Goal: Task Accomplishment & Management: Use online tool/utility

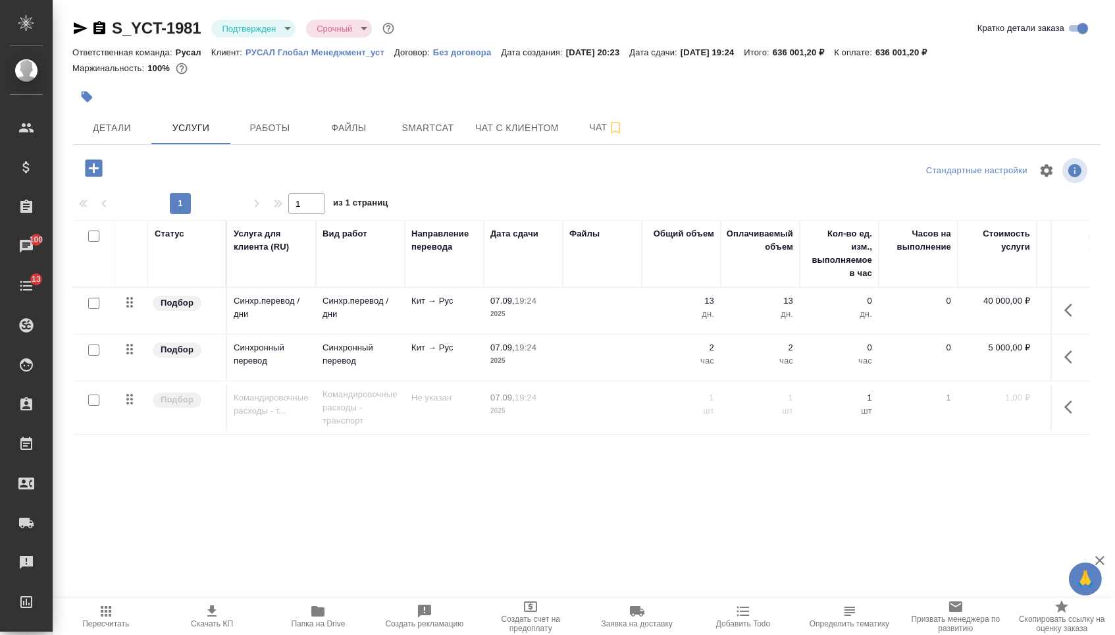
click at [700, 307] on p "13" at bounding box center [681, 300] width 66 height 13
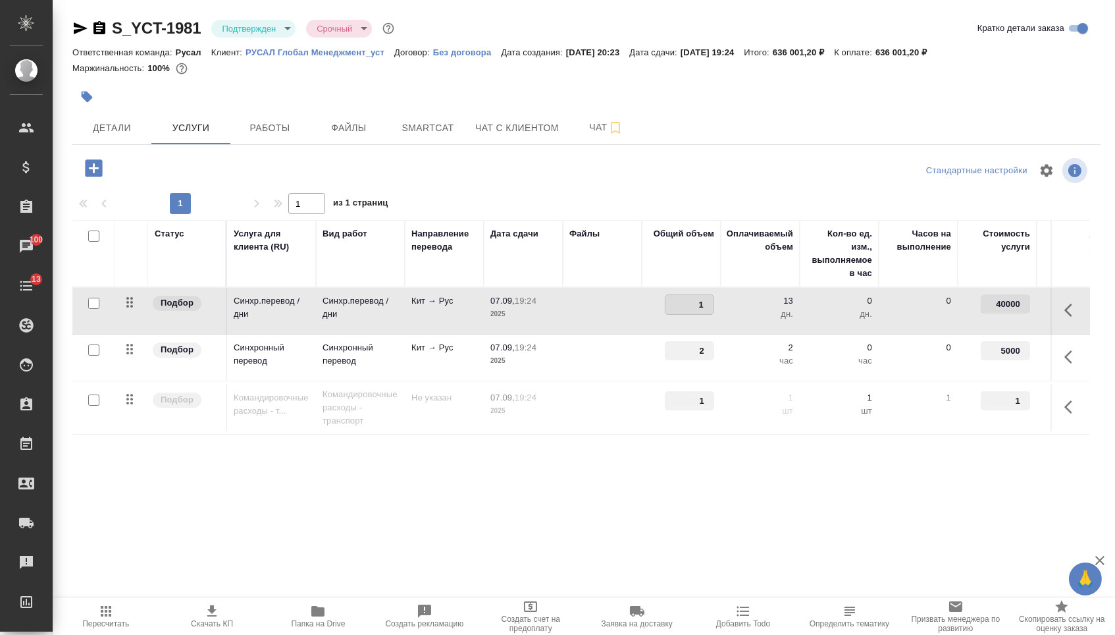
type input "12"
click at [124, 603] on span "Пересчитать" at bounding box center [106, 615] width 90 height 25
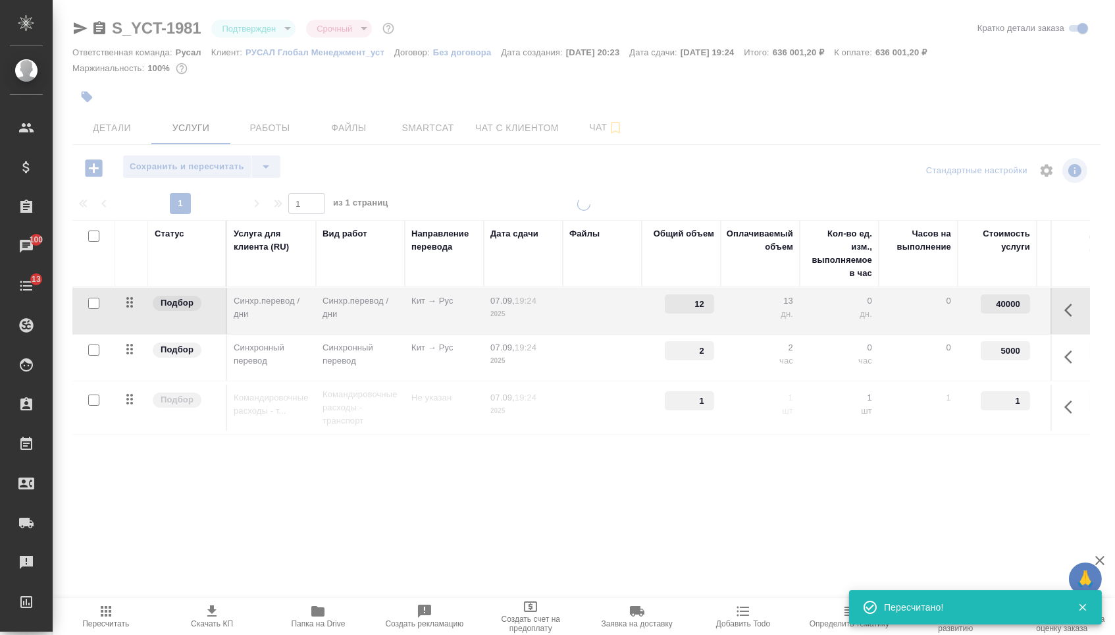
type input "normal"
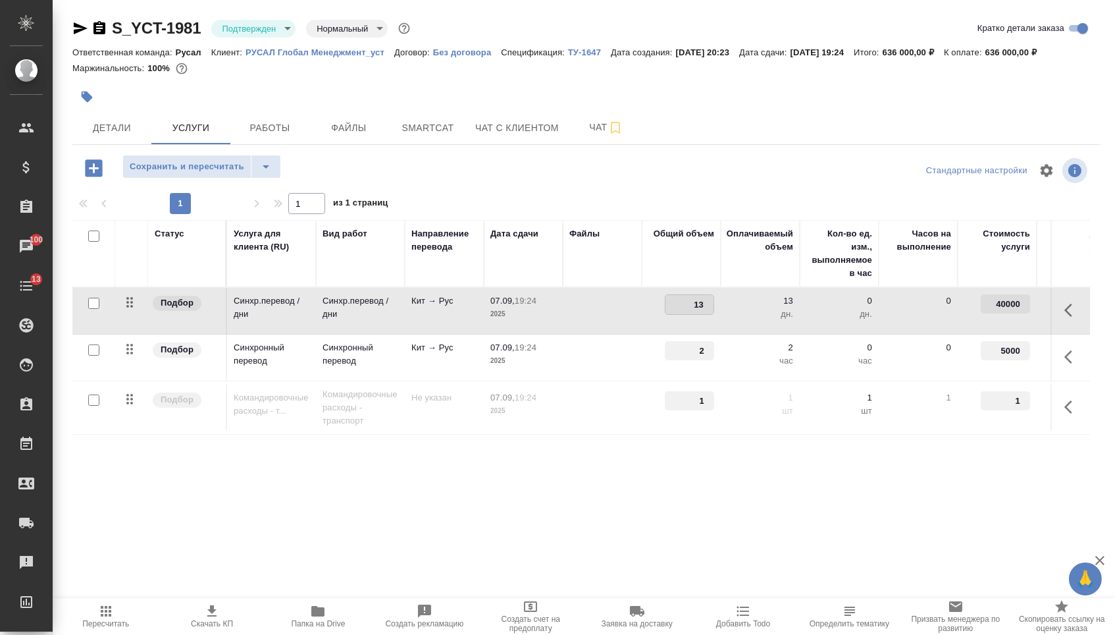
drag, startPoint x: 692, startPoint y: 314, endPoint x: 714, endPoint y: 312, distance: 21.8
click at [714, 312] on div "13" at bounding box center [689, 304] width 49 height 20
type input "12"
click at [555, 516] on div "S_YCT-1981 Подтвержден confirmed Нормальный normal Кратко детали заказа Ответст…" at bounding box center [586, 268] width 1043 height 536
click at [201, 172] on span "Сохранить и пересчитать" at bounding box center [187, 166] width 115 height 15
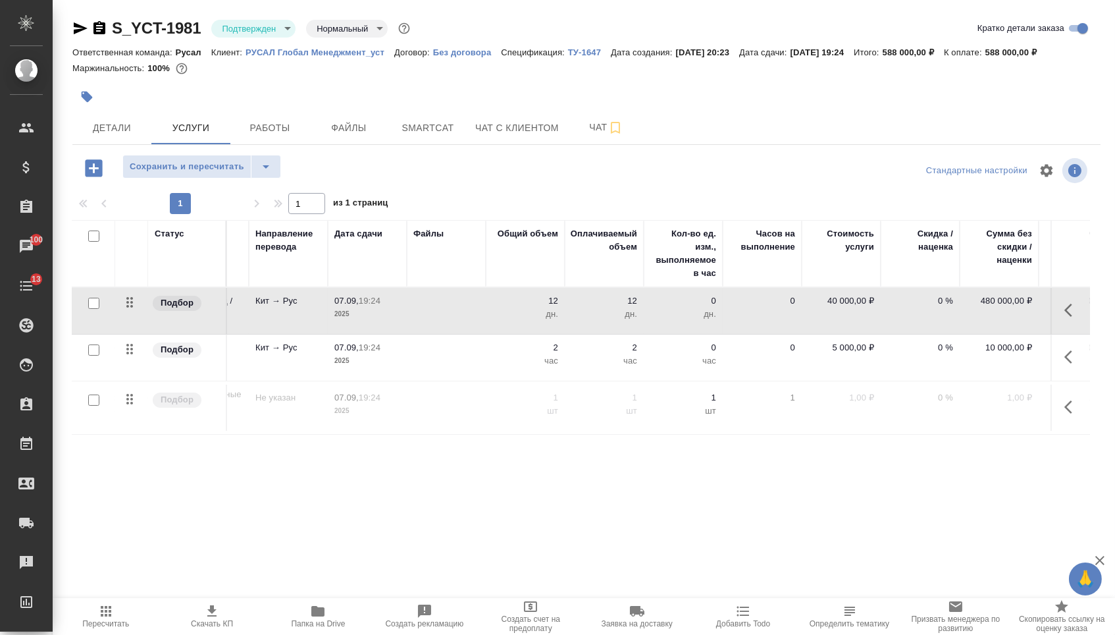
scroll to position [0, 108]
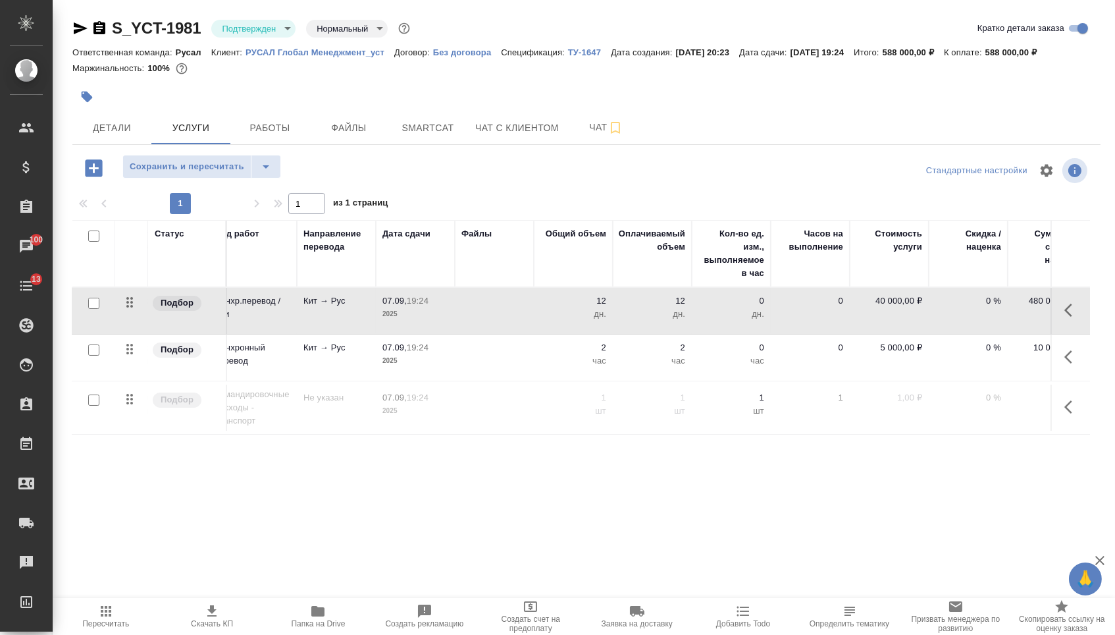
click at [598, 305] on p "12" at bounding box center [573, 300] width 66 height 13
click at [591, 313] on input "12" at bounding box center [582, 304] width 48 height 19
type input "11"
click at [375, 471] on div "Статус Услуга для клиента (RU) Вид работ Направление перевода Дата сдачи Файлы …" at bounding box center [581, 361] width 1018 height 283
click at [219, 174] on span "Сохранить и пересчитать" at bounding box center [187, 166] width 115 height 15
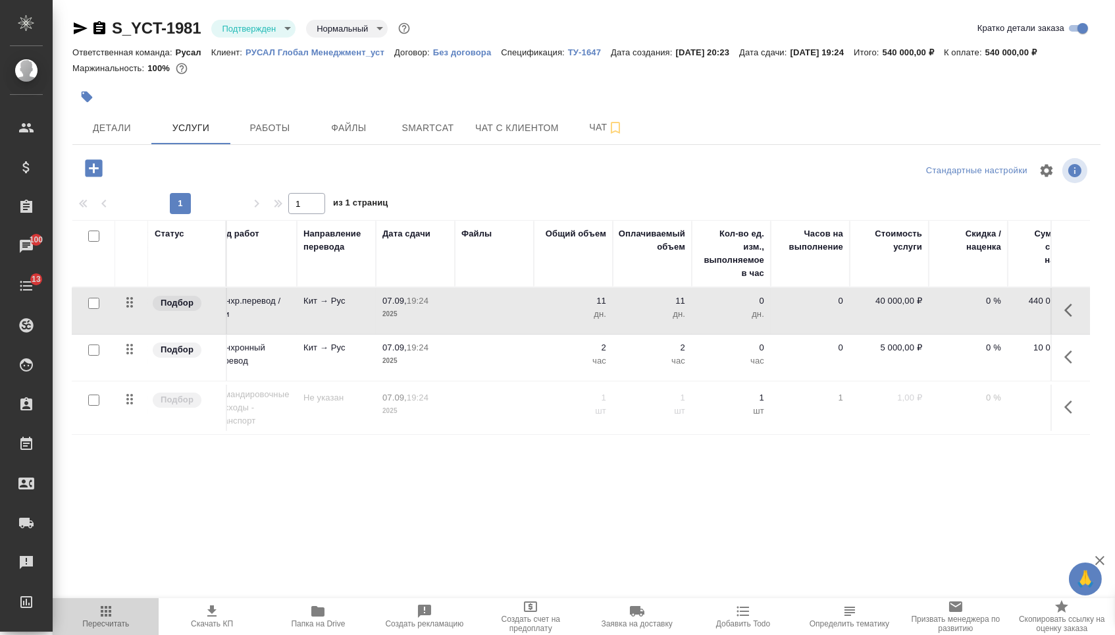
click at [105, 625] on span "Пересчитать" at bounding box center [105, 623] width 47 height 9
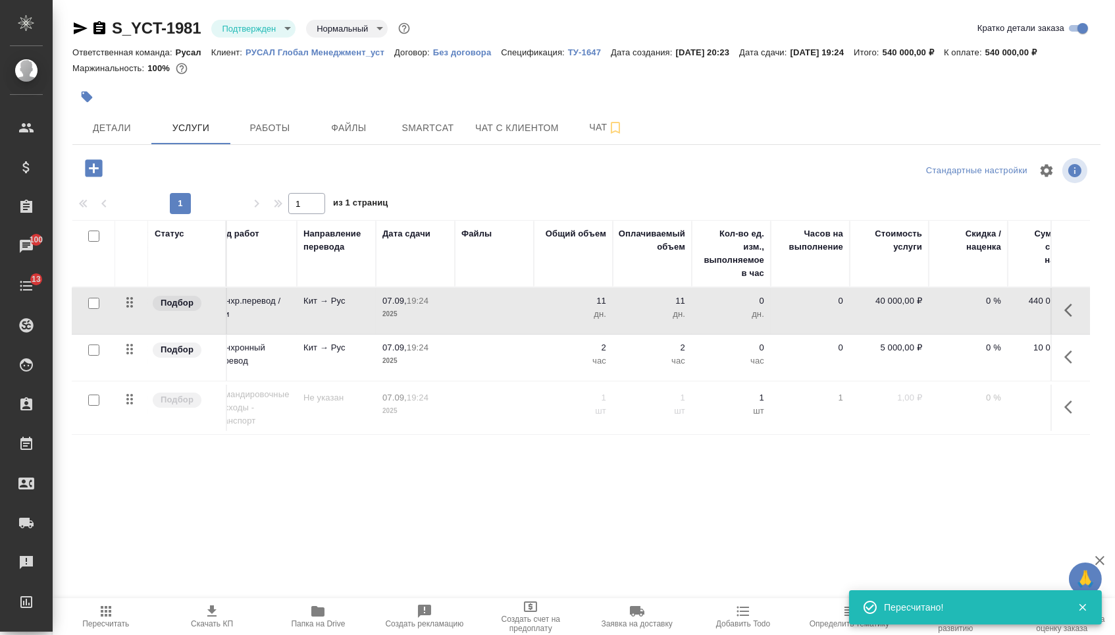
click at [602, 307] on p "11" at bounding box center [573, 300] width 66 height 13
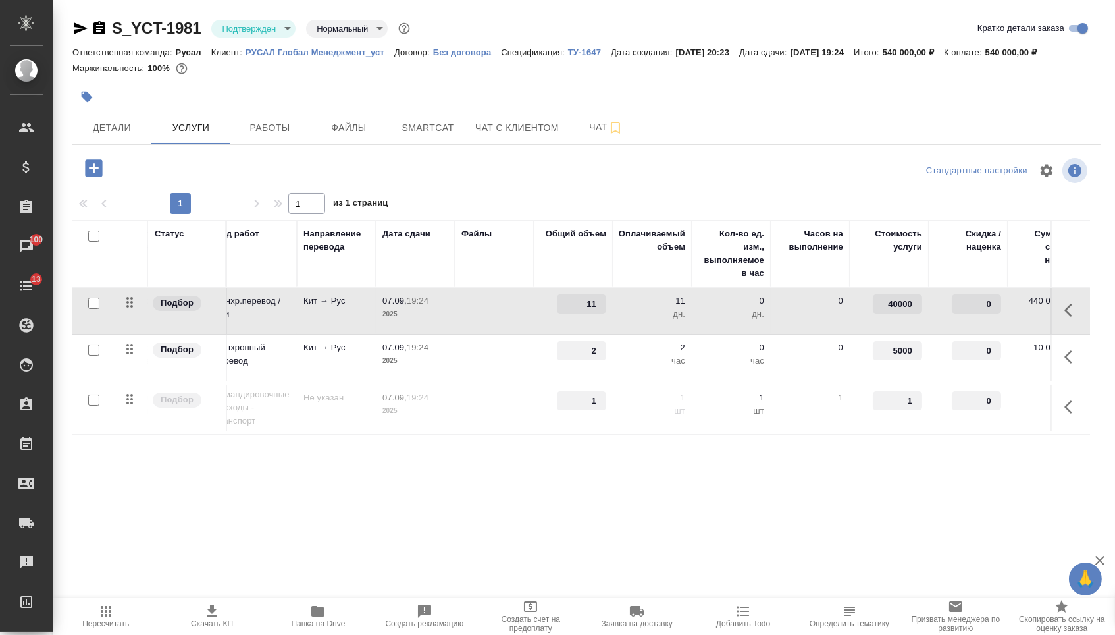
type input "10"
click at [600, 313] on input "10" at bounding box center [581, 303] width 49 height 19
click at [432, 529] on div "S_YCT-1981 Подтвержден confirmed Нормальный normal Кратко детали заказа Ответст…" at bounding box center [586, 268] width 1043 height 536
click at [215, 172] on span "Сохранить и пересчитать" at bounding box center [187, 166] width 115 height 15
